Goal: Task Accomplishment & Management: Use online tool/utility

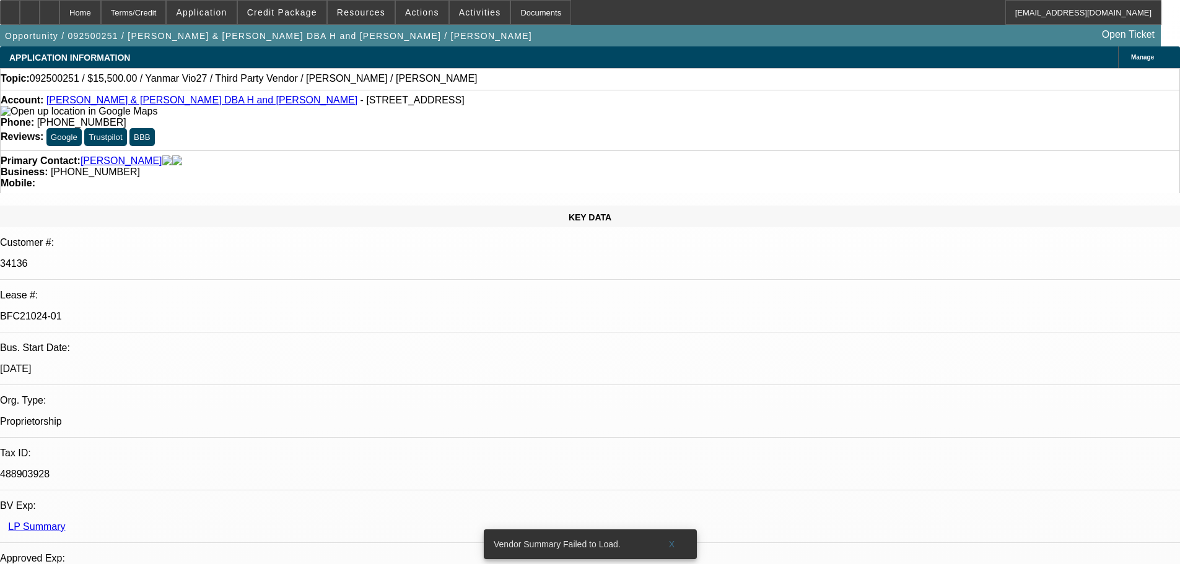
select select "0"
select select "6"
select select "0"
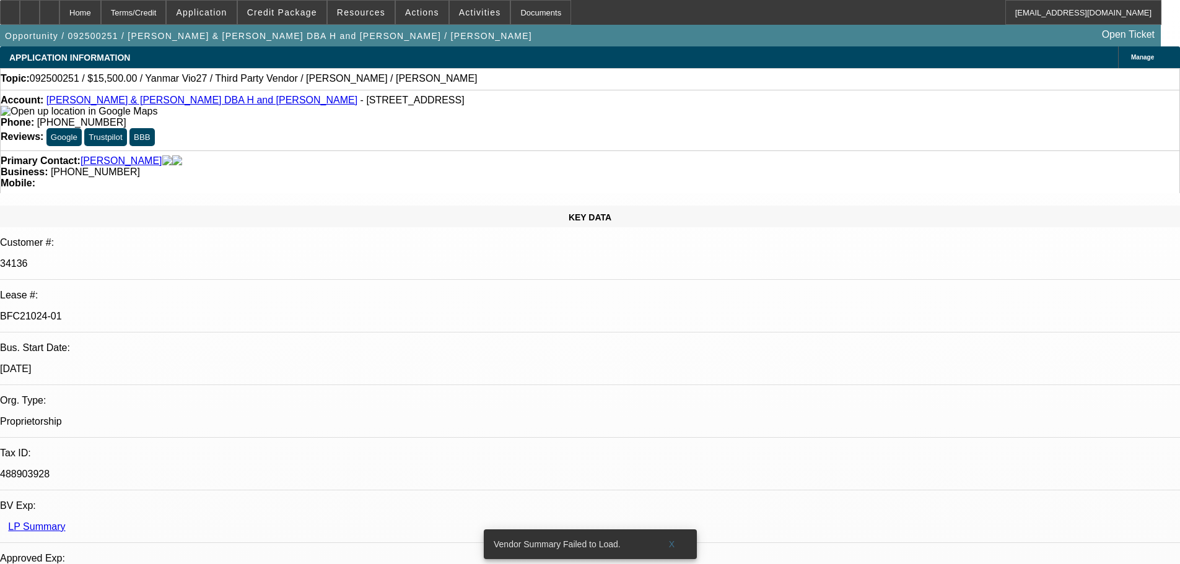
select select "0"
select select "6"
select select "0"
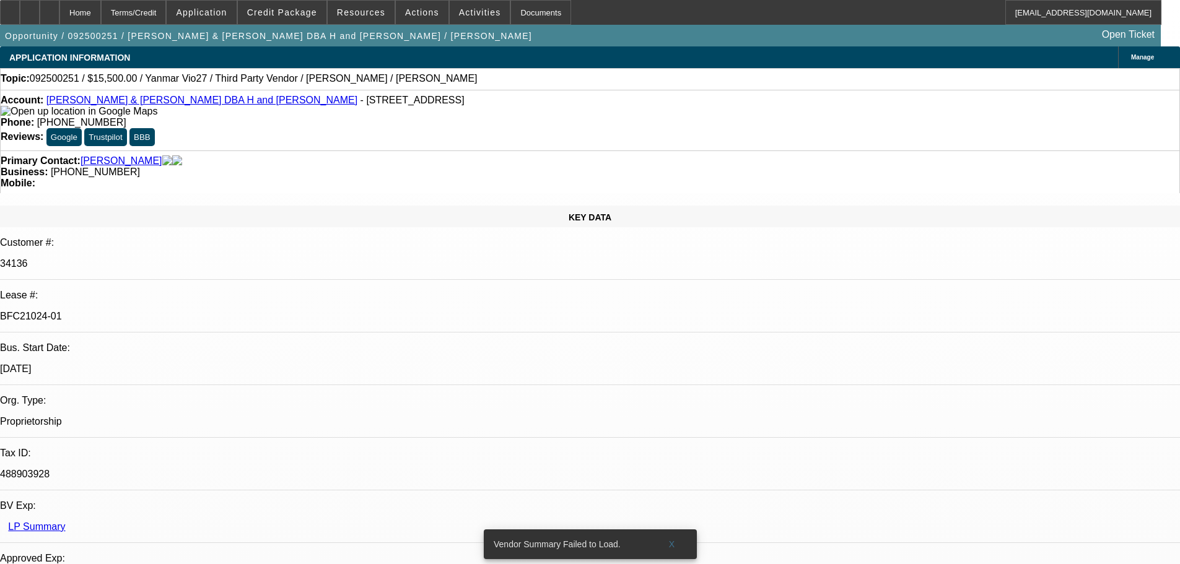
select select "0"
select select "6"
select select "0"
select select "0.1"
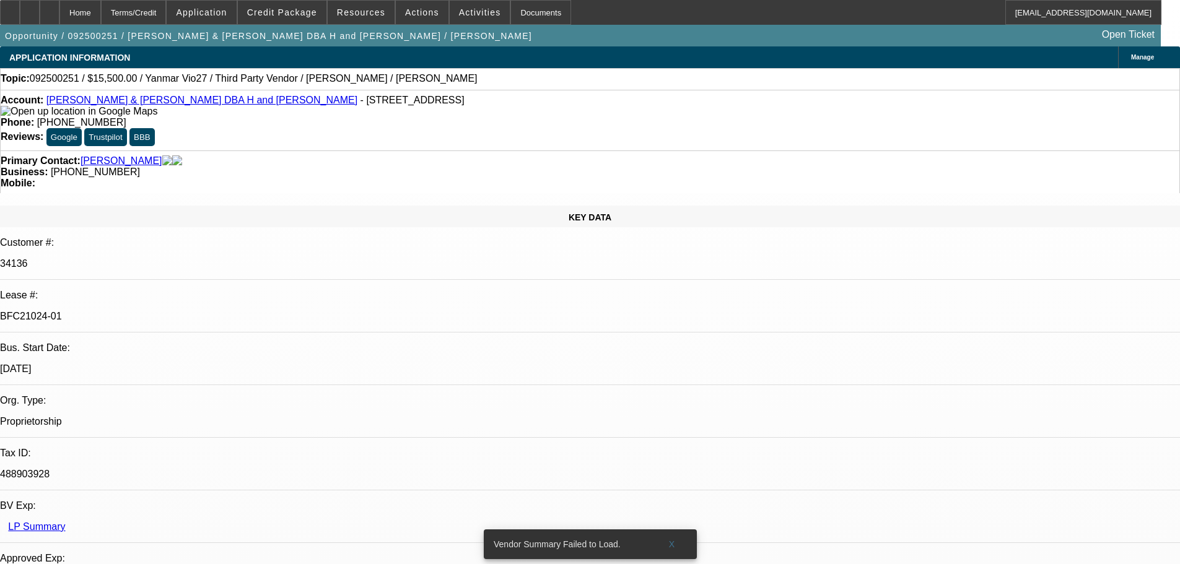
select select "4"
drag, startPoint x: 237, startPoint y: 105, endPoint x: 364, endPoint y: 104, distance: 127.6
click at [364, 104] on div "Account: Gary & Annette Hansen DBA H and H Trenching - 21806 Mink Dr, Neosho, M…" at bounding box center [590, 106] width 1179 height 22
copy span "21806 Mink Dr, Neosho, MO 64850"
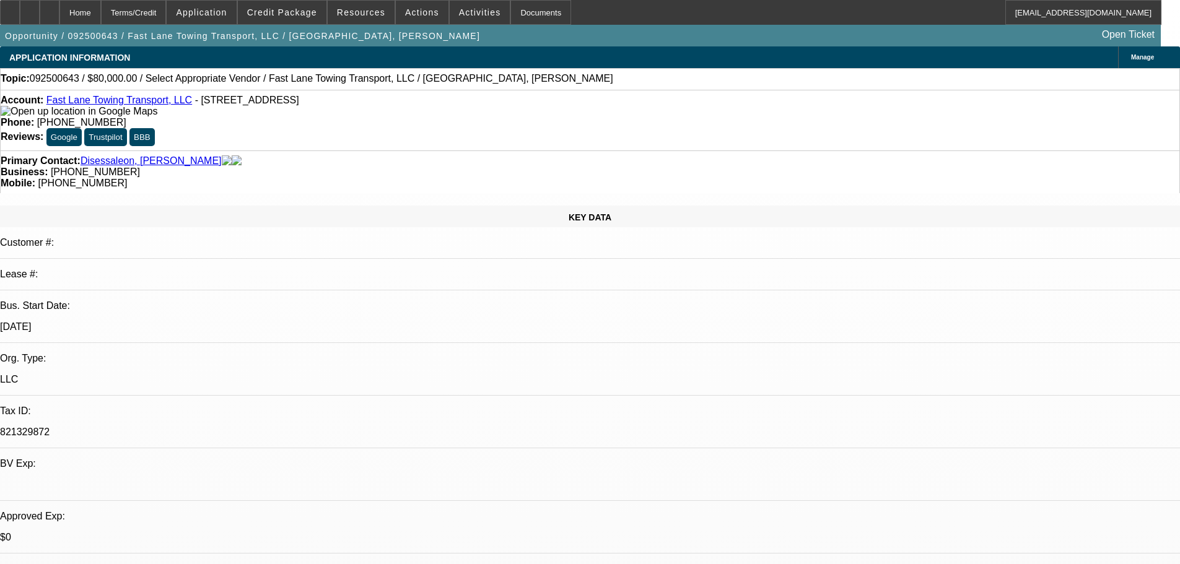
select select "0"
select select "2"
select select "0.1"
select select "4"
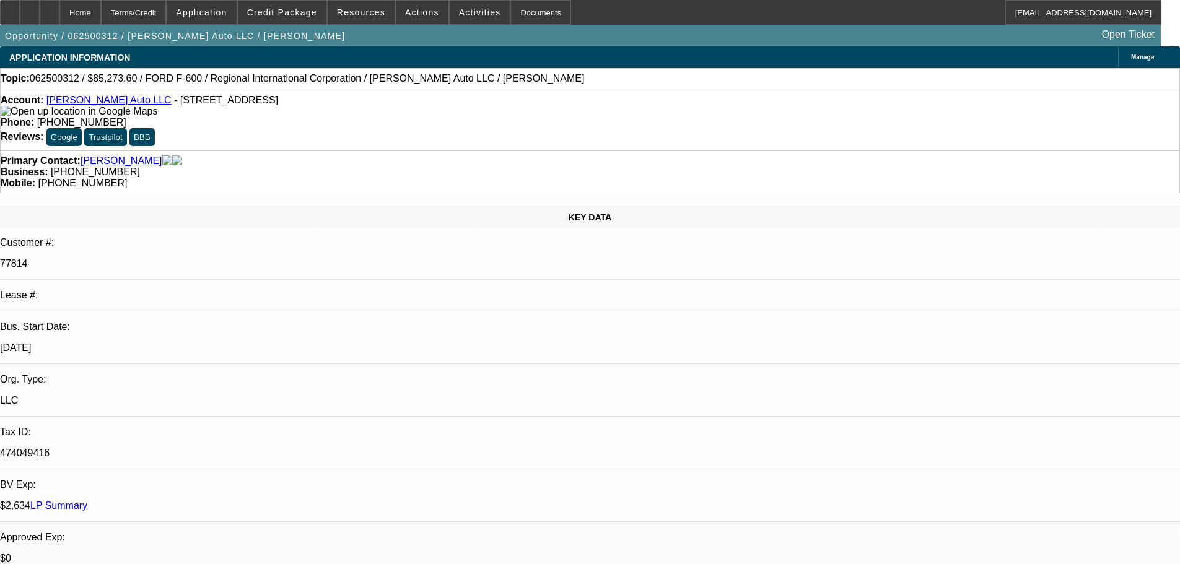
select select "0"
select select "6"
select select "0"
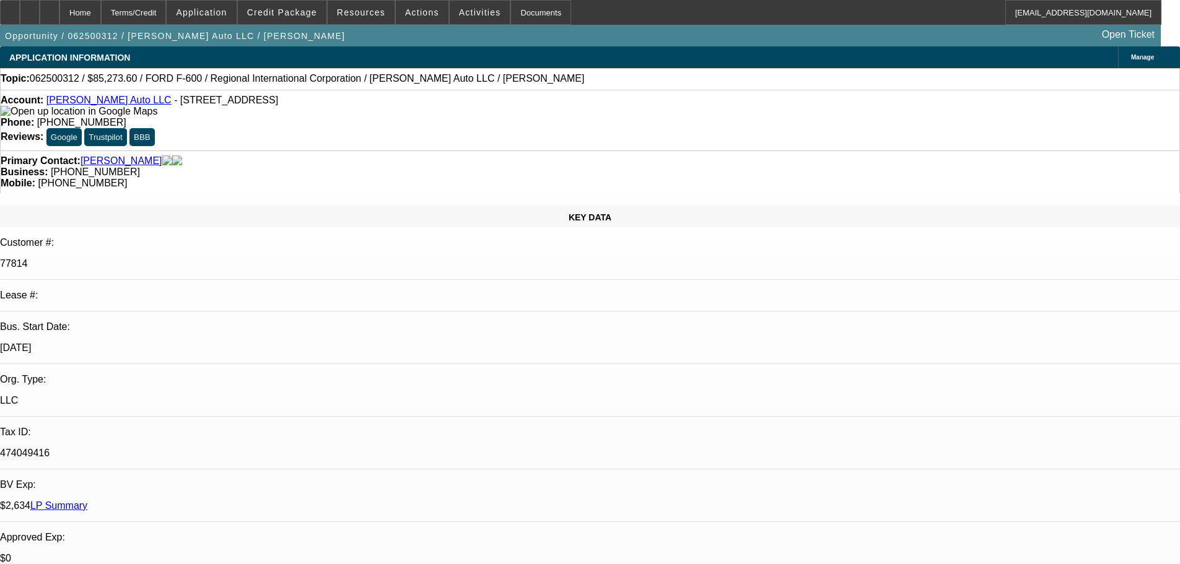
select select "0"
select select "6"
select select "0.1"
select select "0"
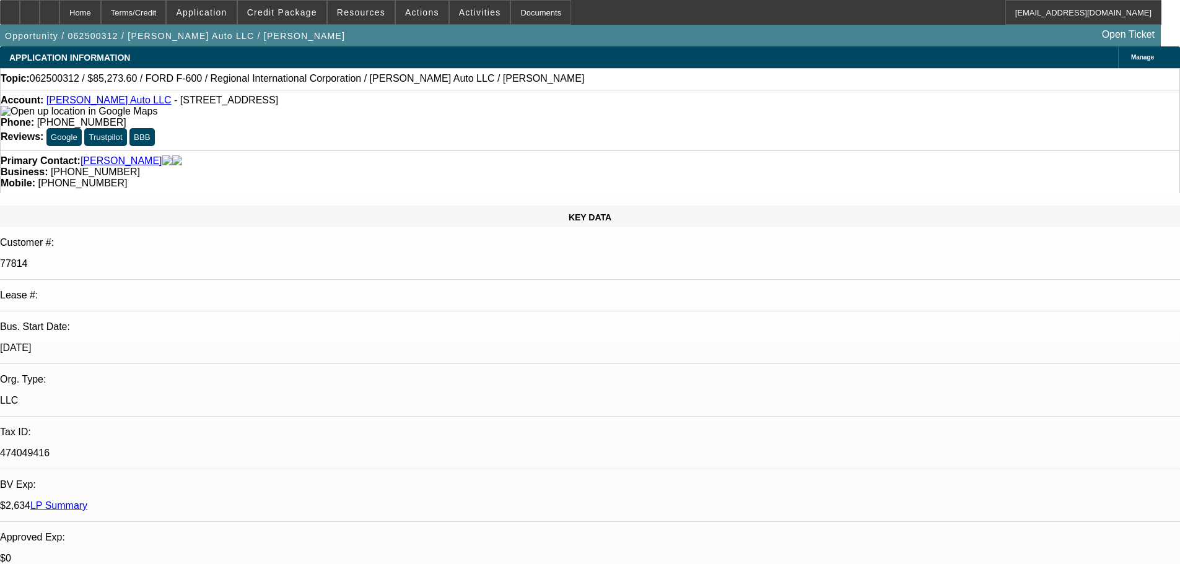
select select "2"
select select "0"
select select "6"
select select "0.1"
select select "0"
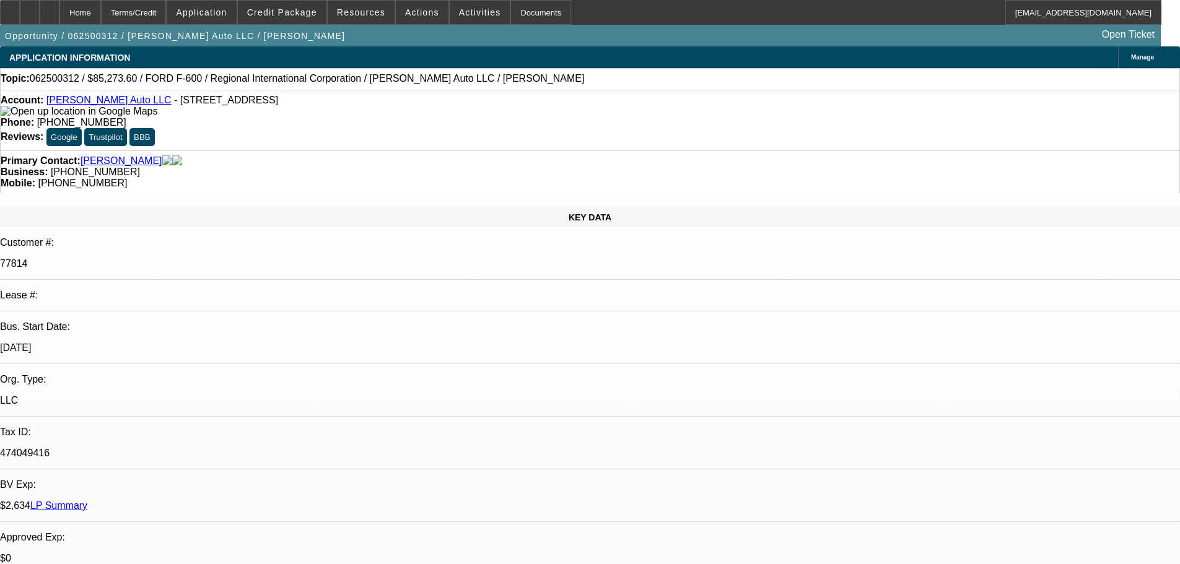
select select "2"
select select "0"
select select "6"
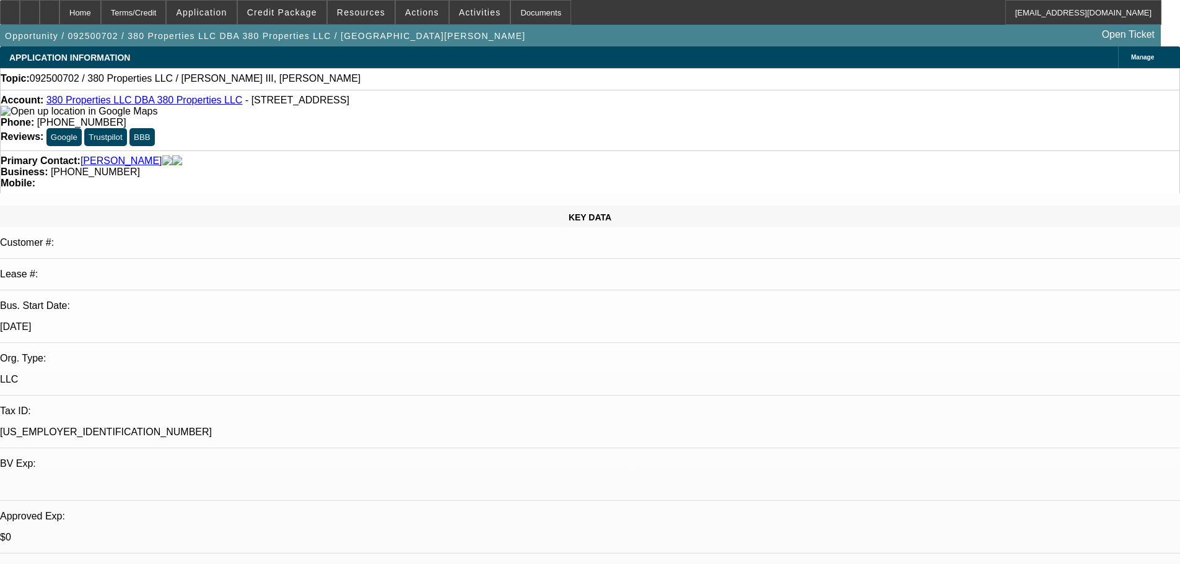
select select "0"
select select "2"
select select "0.1"
select select "4"
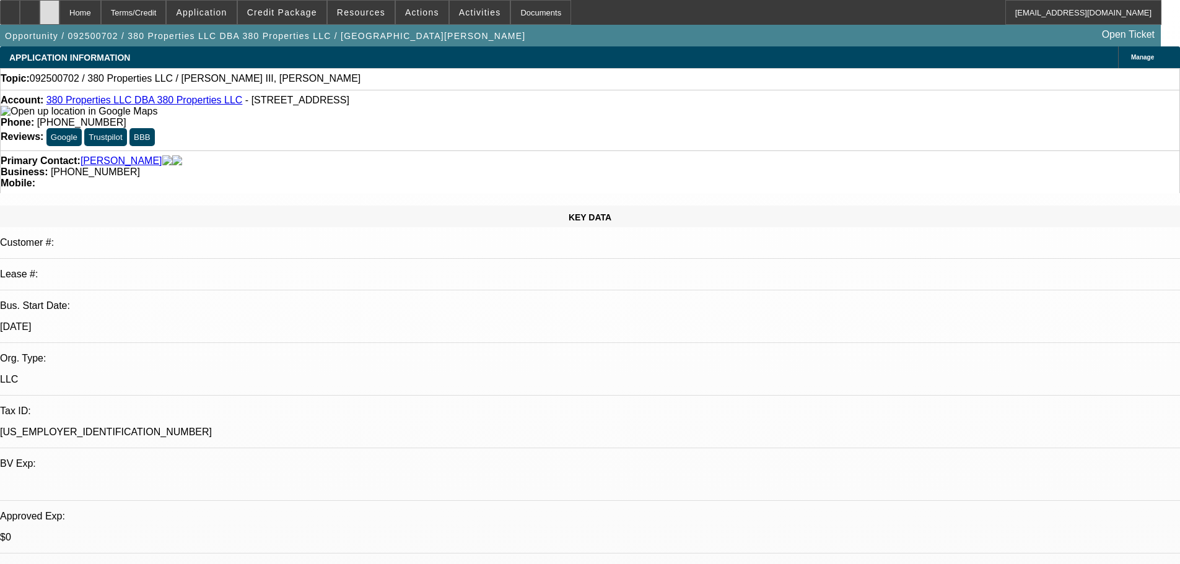
click at [59, 17] on div at bounding box center [50, 12] width 20 height 25
select select "0"
select select "2"
select select "0.1"
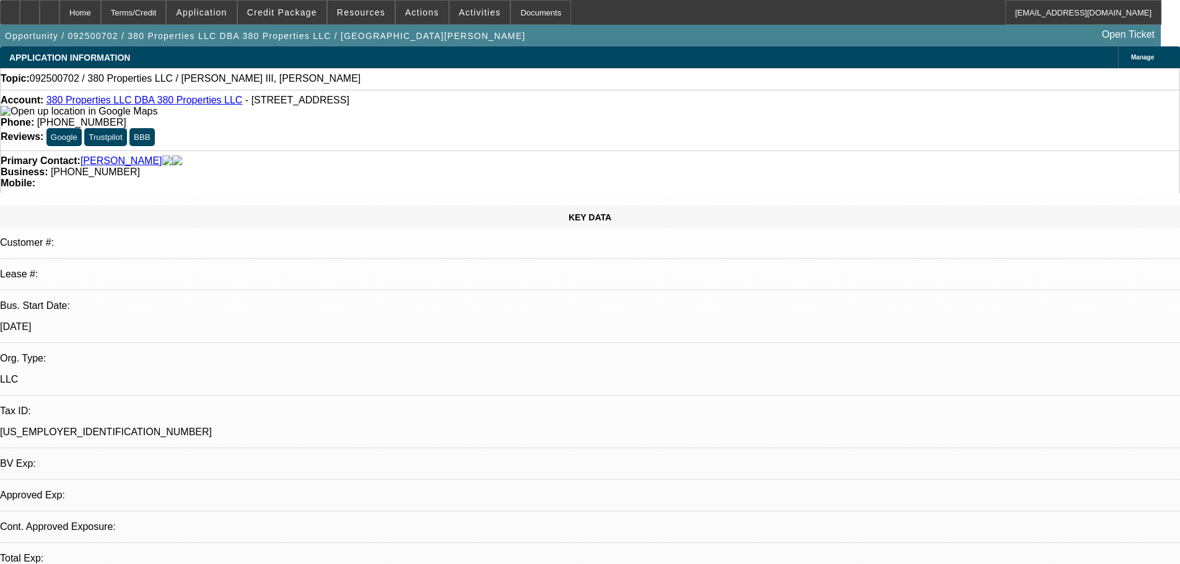
select select "4"
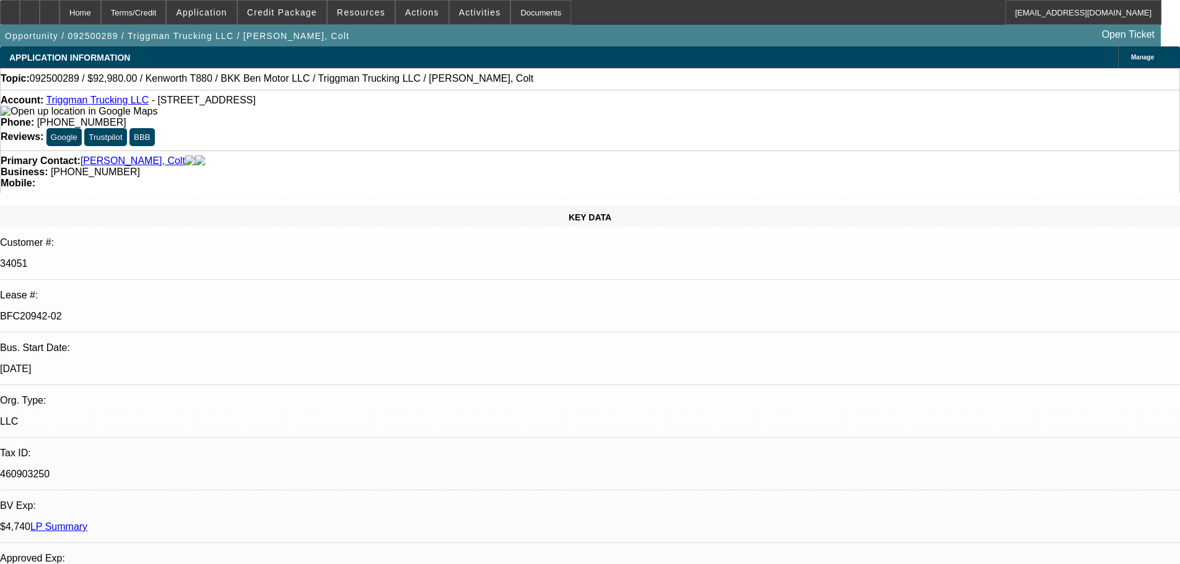
select select "0"
select select "2"
select select "0"
select select "6"
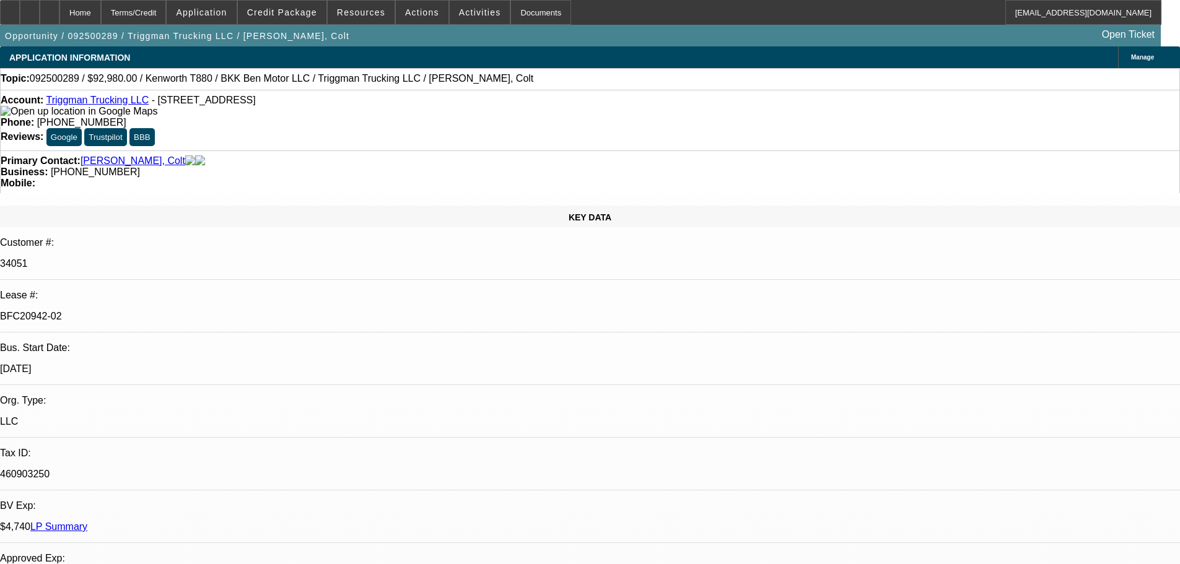
select select "0"
select select "2"
select select "0"
select select "6"
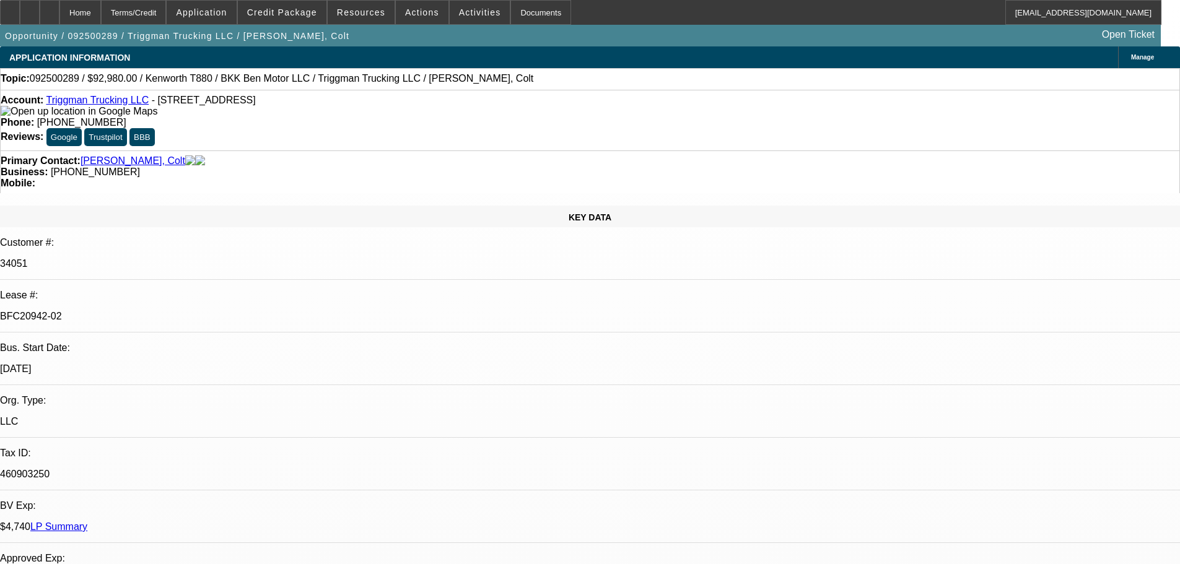
select select "0"
select select "2"
select select "0"
select select "6"
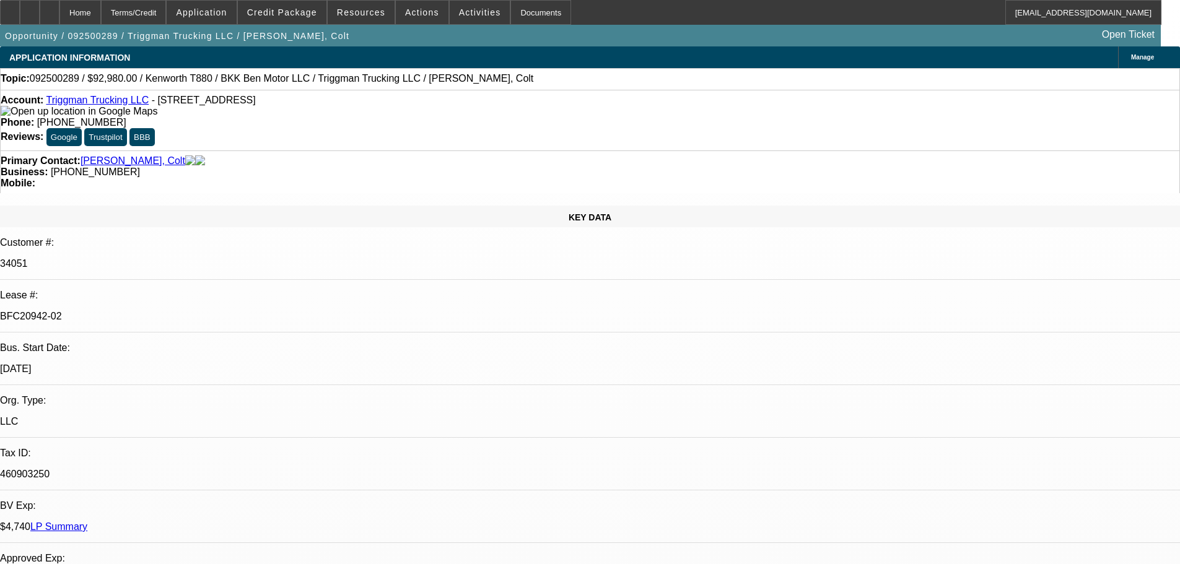
select select "0"
select select "2"
select select "0.1"
select select "4"
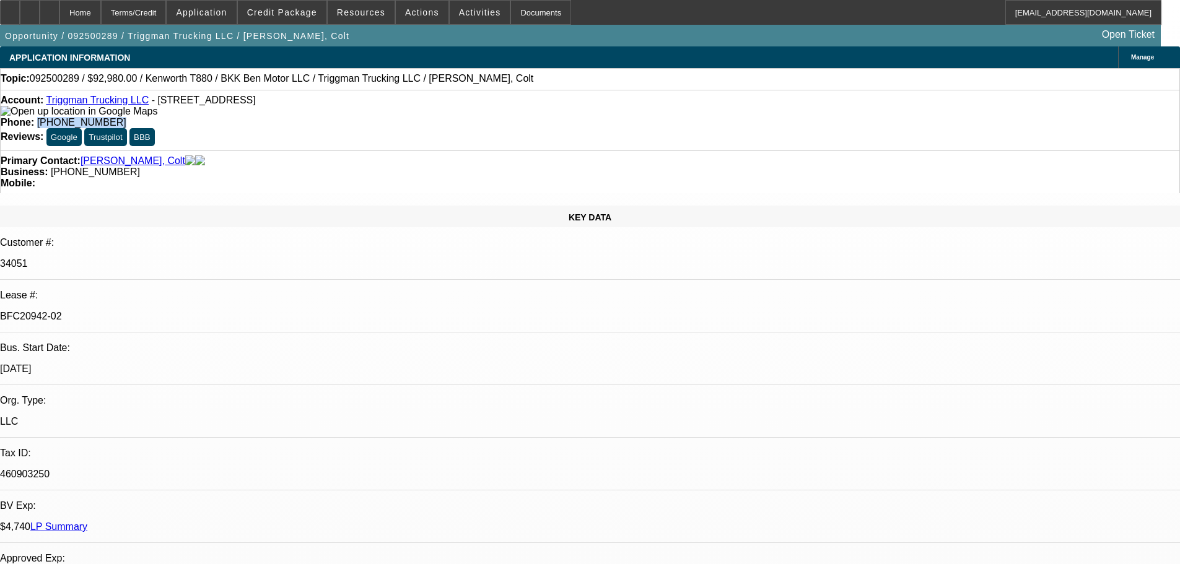
drag, startPoint x: 507, startPoint y: 107, endPoint x: 432, endPoint y: 108, distance: 75.0
click at [432, 117] on div "Phone: [PHONE_NUMBER]" at bounding box center [590, 122] width 1179 height 11
copy span "[PHONE_NUMBER]"
